Goal: Check status: Check status

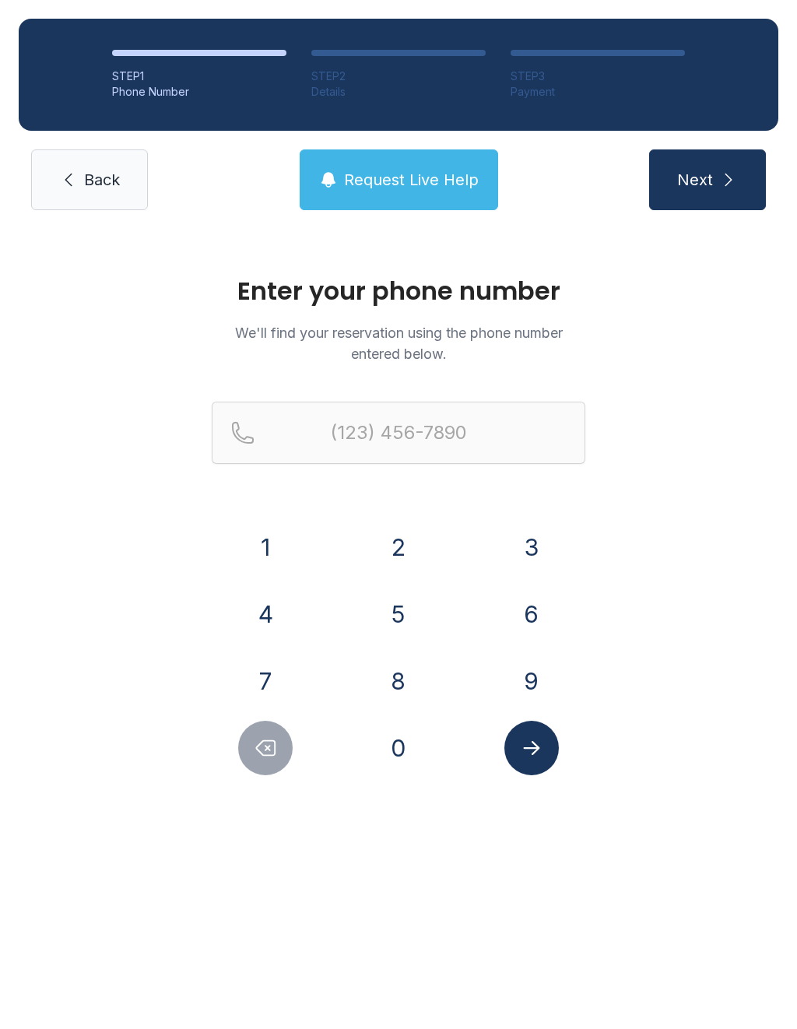
click at [395, 626] on button "5" at bounding box center [398, 614] width 54 height 54
click at [276, 550] on button "1" at bounding box center [265, 547] width 54 height 54
click at [406, 750] on button "0" at bounding box center [398, 748] width 54 height 54
click at [406, 617] on button "5" at bounding box center [398, 614] width 54 height 54
click at [398, 742] on button "0" at bounding box center [398, 748] width 54 height 54
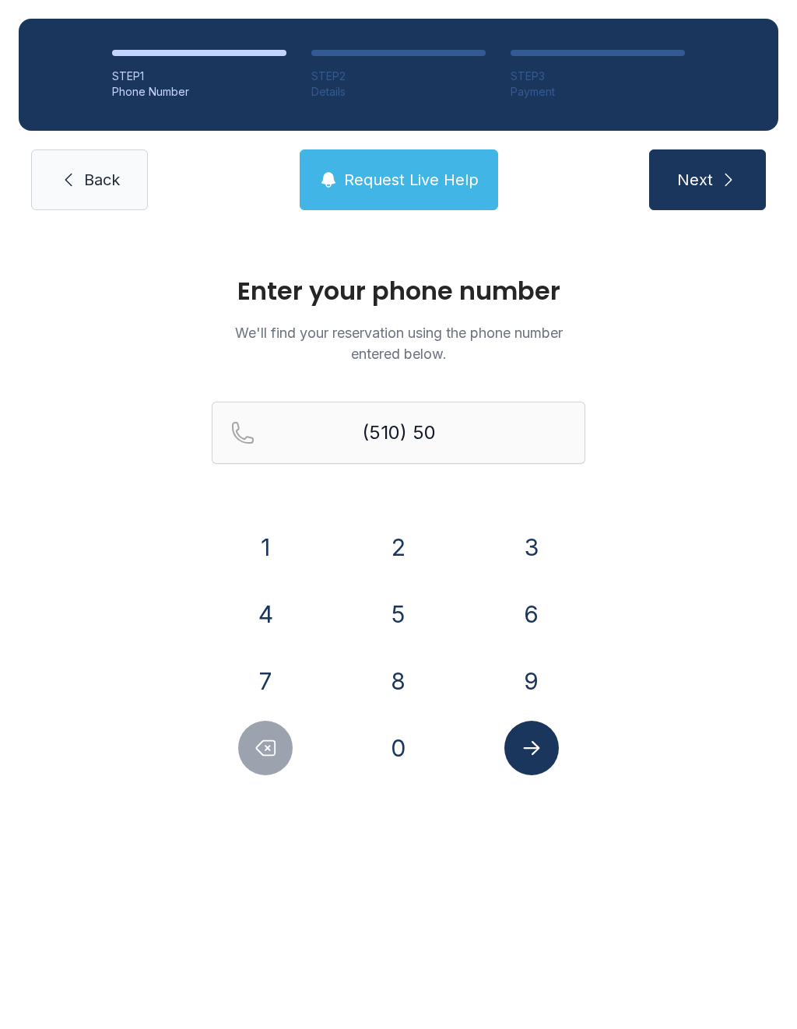
click at [255, 548] on button "1" at bounding box center [265, 547] width 54 height 54
click at [397, 541] on button "2" at bounding box center [398, 547] width 54 height 54
click at [274, 552] on button "1" at bounding box center [265, 547] width 54 height 54
click at [258, 554] on button "1" at bounding box center [265, 547] width 54 height 54
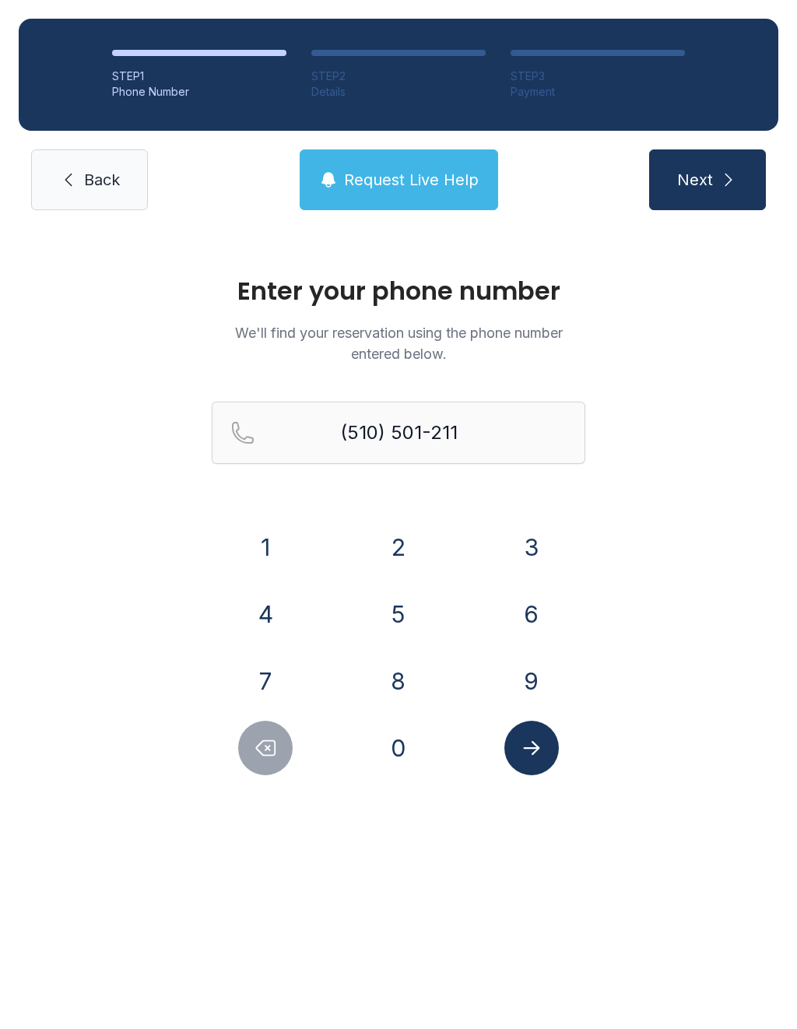
type input "[PHONE_NUMBER]"
click at [533, 742] on icon "Submit lookup form" at bounding box center [531, 748] width 16 height 14
